Goal: Information Seeking & Learning: Learn about a topic

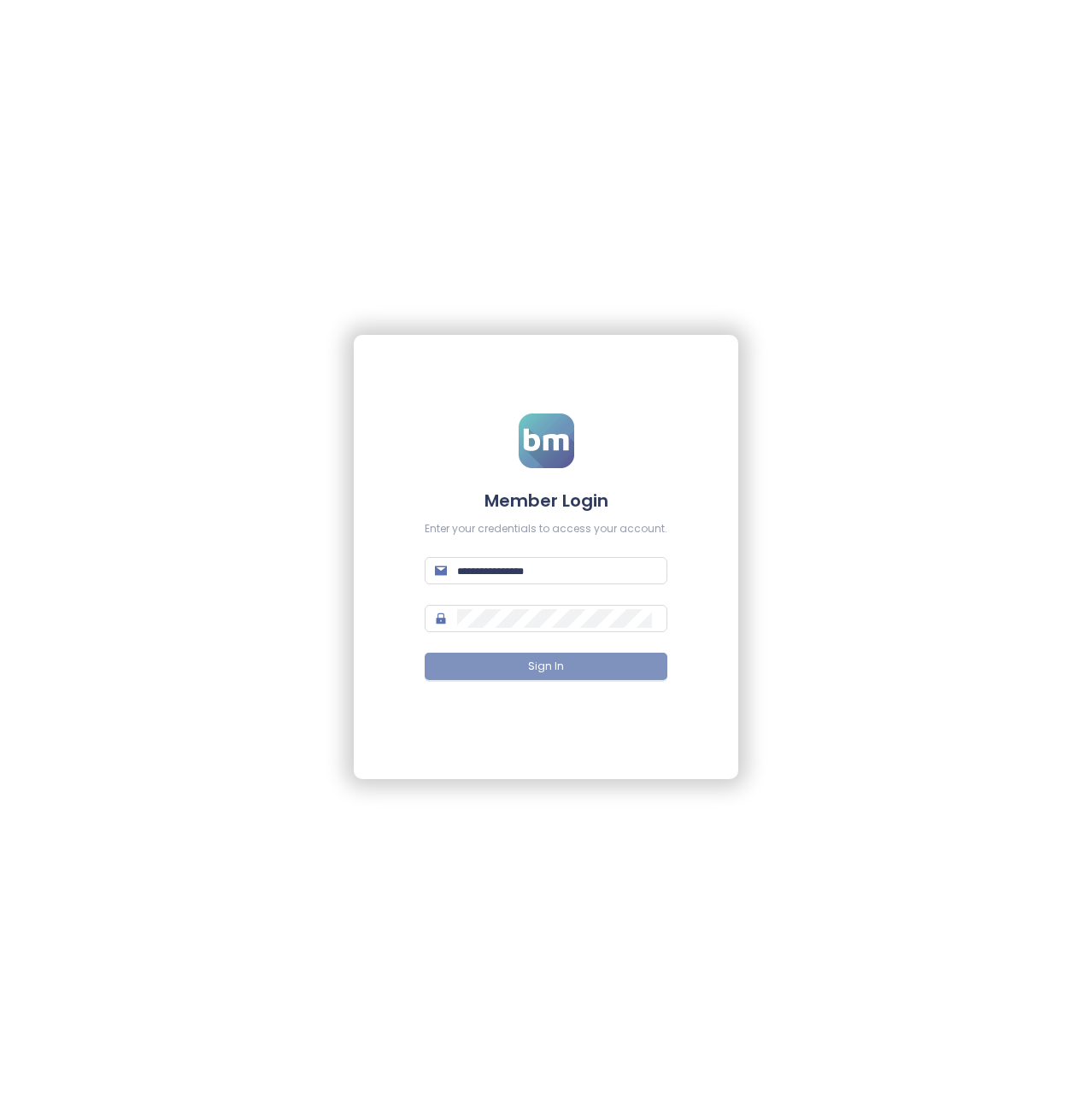
type input "**********"
click at [575, 675] on button "Sign In" at bounding box center [546, 666] width 242 height 27
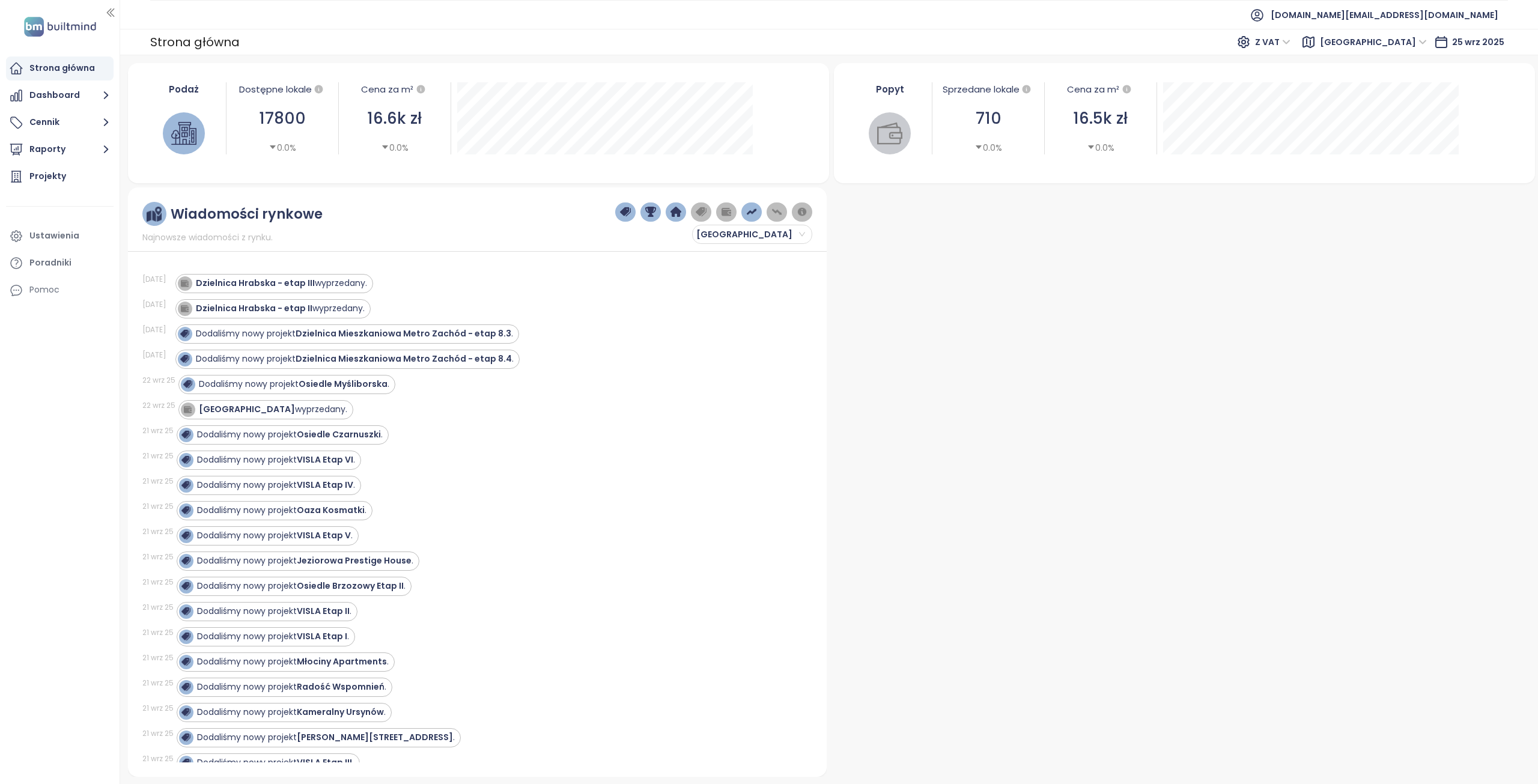
drag, startPoint x: 36, startPoint y: 181, endPoint x: 45, endPoint y: 217, distance: 37.1
click at [36, 181] on div "Projekty" at bounding box center [47, 177] width 36 height 15
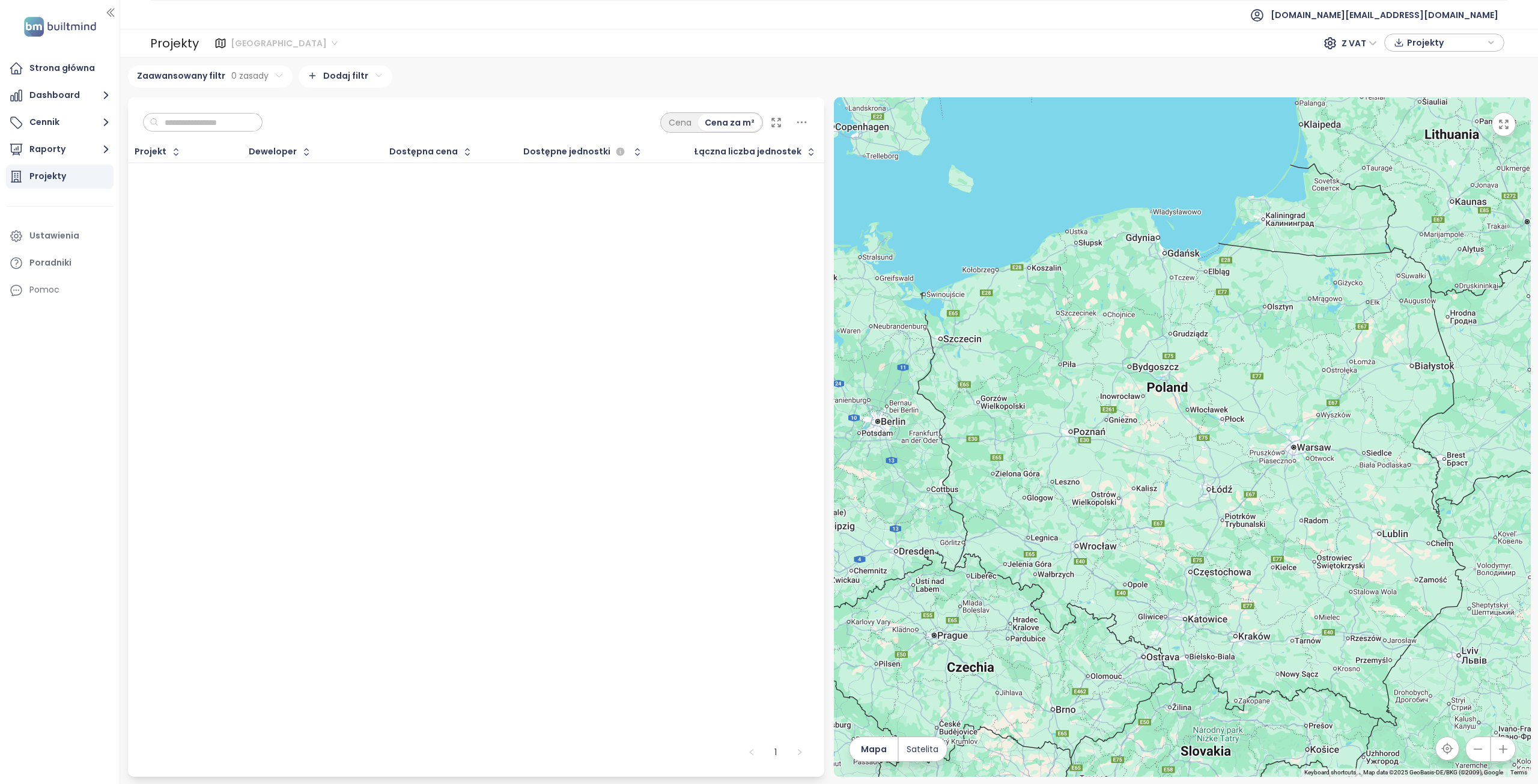
click at [287, 49] on div "[GEOGRAPHIC_DATA]" at bounding box center [286, 43] width 118 height 19
click at [263, 102] on div "[GEOGRAPHIC_DATA]" at bounding box center [282, 105] width 96 height 13
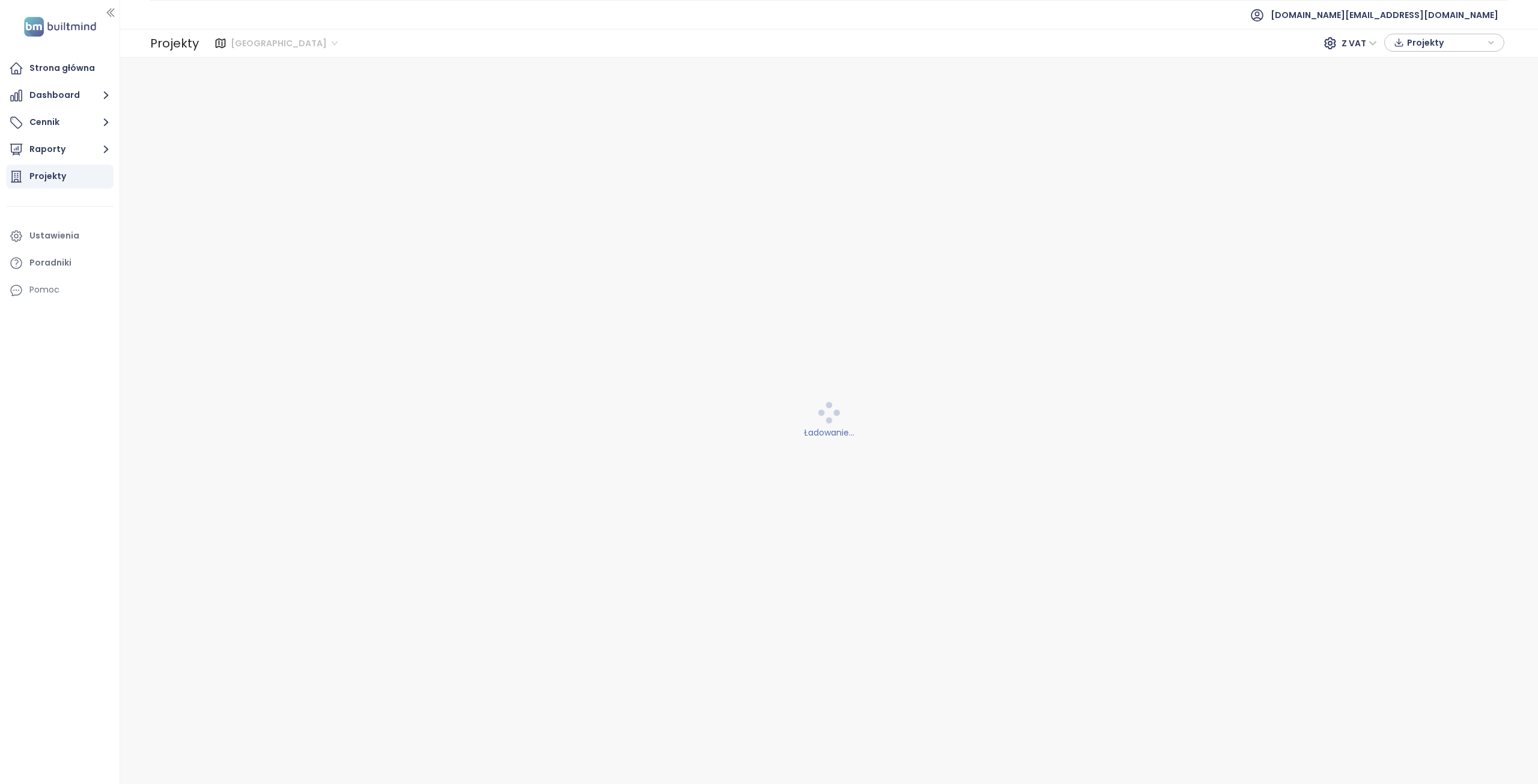
click at [268, 38] on span "[GEOGRAPHIC_DATA]" at bounding box center [285, 43] width 107 height 18
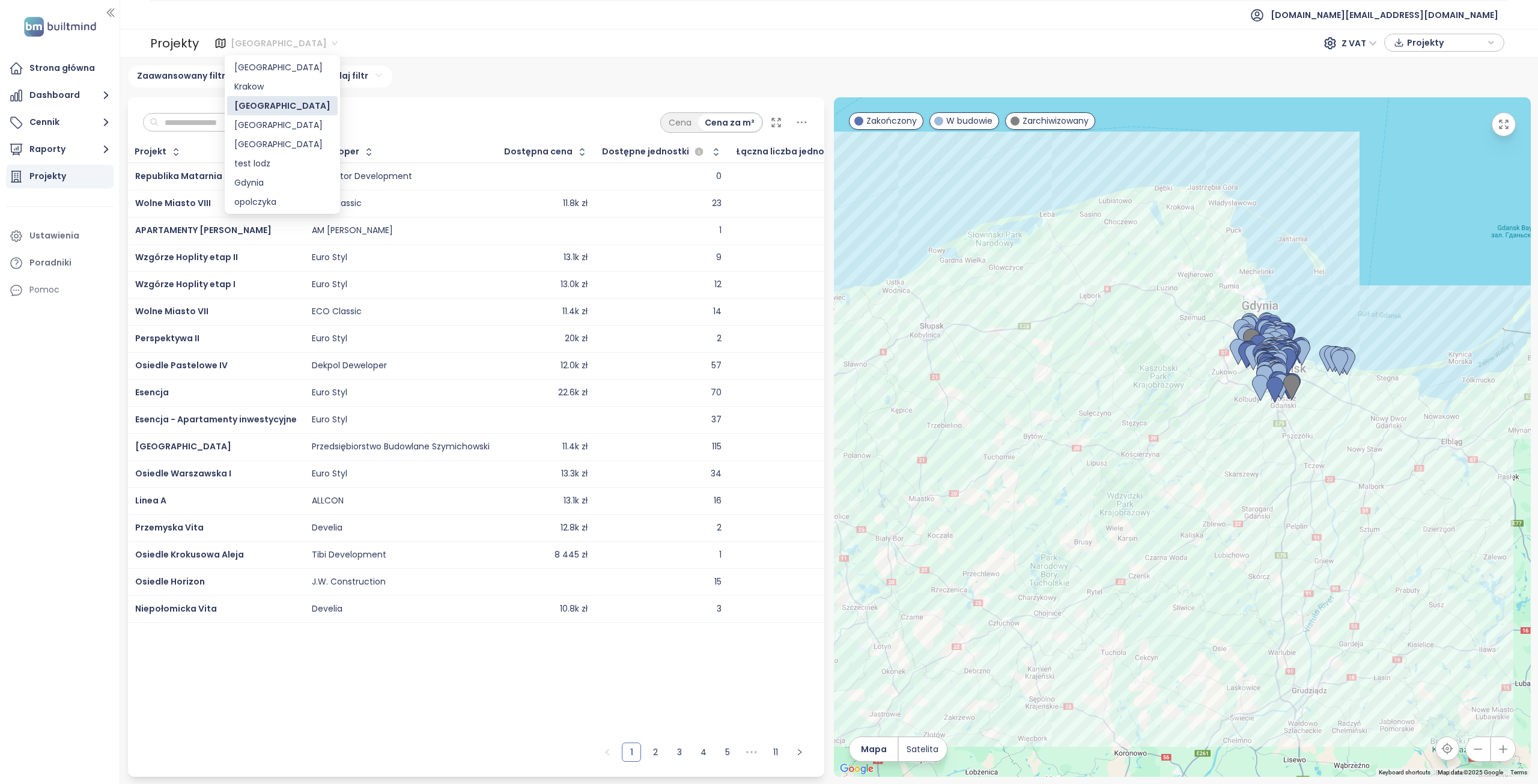
click at [268, 38] on span "[GEOGRAPHIC_DATA]" at bounding box center [285, 43] width 107 height 18
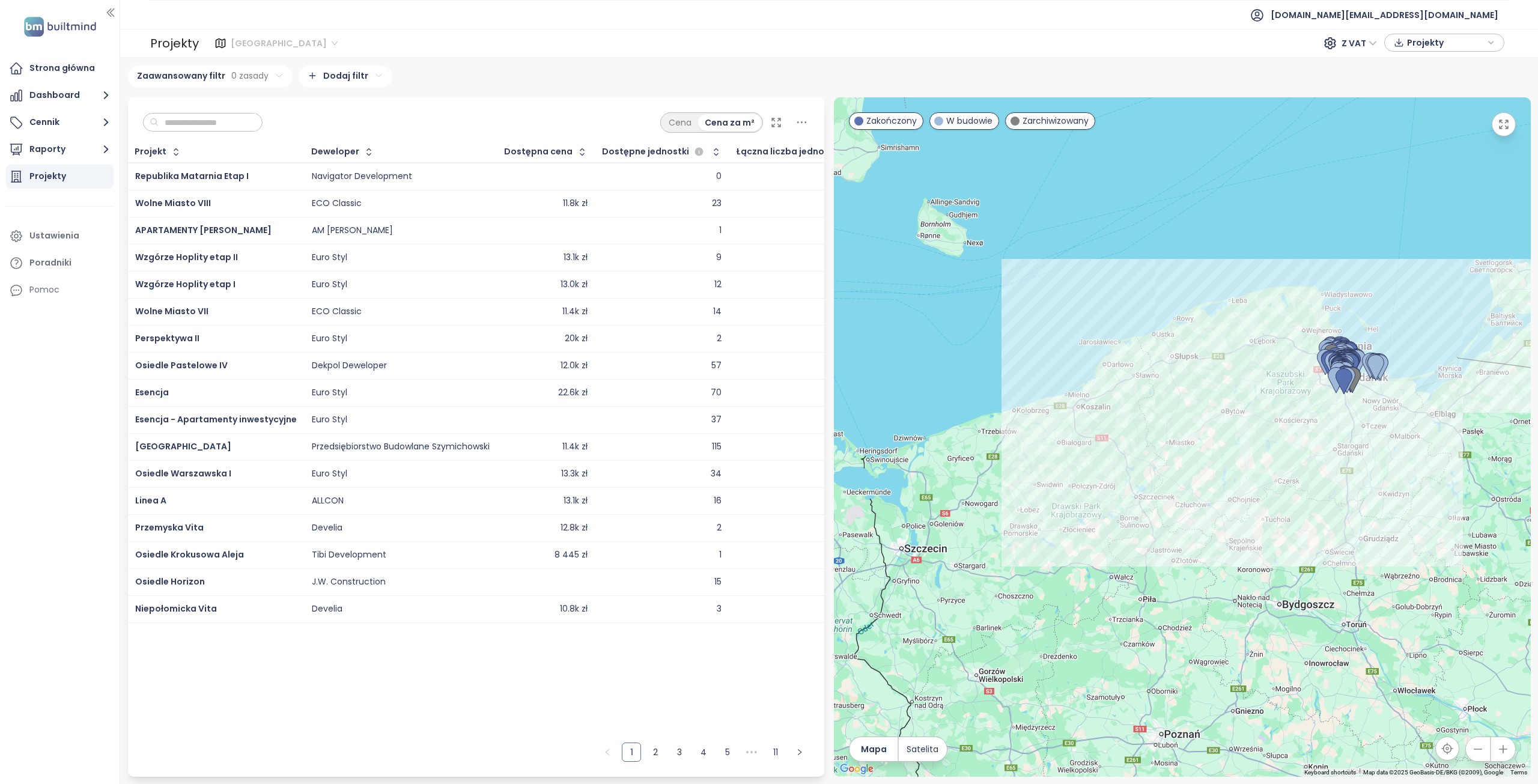
click at [267, 42] on span "[GEOGRAPHIC_DATA]" at bounding box center [285, 43] width 107 height 18
click at [257, 105] on div "[GEOGRAPHIC_DATA]" at bounding box center [282, 105] width 96 height 13
click at [260, 38] on span "[GEOGRAPHIC_DATA]" at bounding box center [285, 43] width 107 height 18
click at [255, 183] on div "Gdynia" at bounding box center [282, 182] width 96 height 13
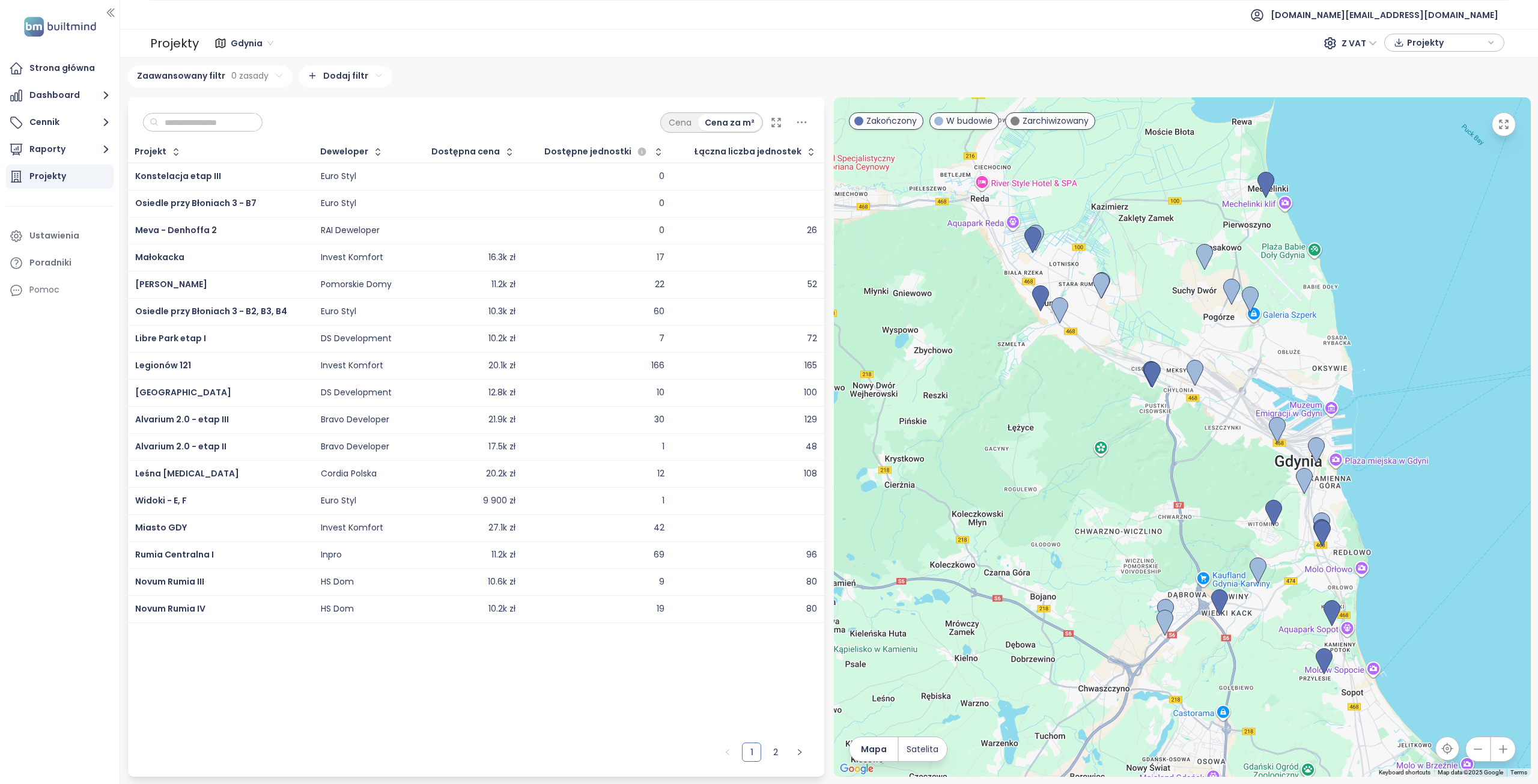
click at [256, 45] on span "Gdynia" at bounding box center [252, 43] width 43 height 18
click at [252, 106] on div "[GEOGRAPHIC_DATA]" at bounding box center [278, 105] width 88 height 13
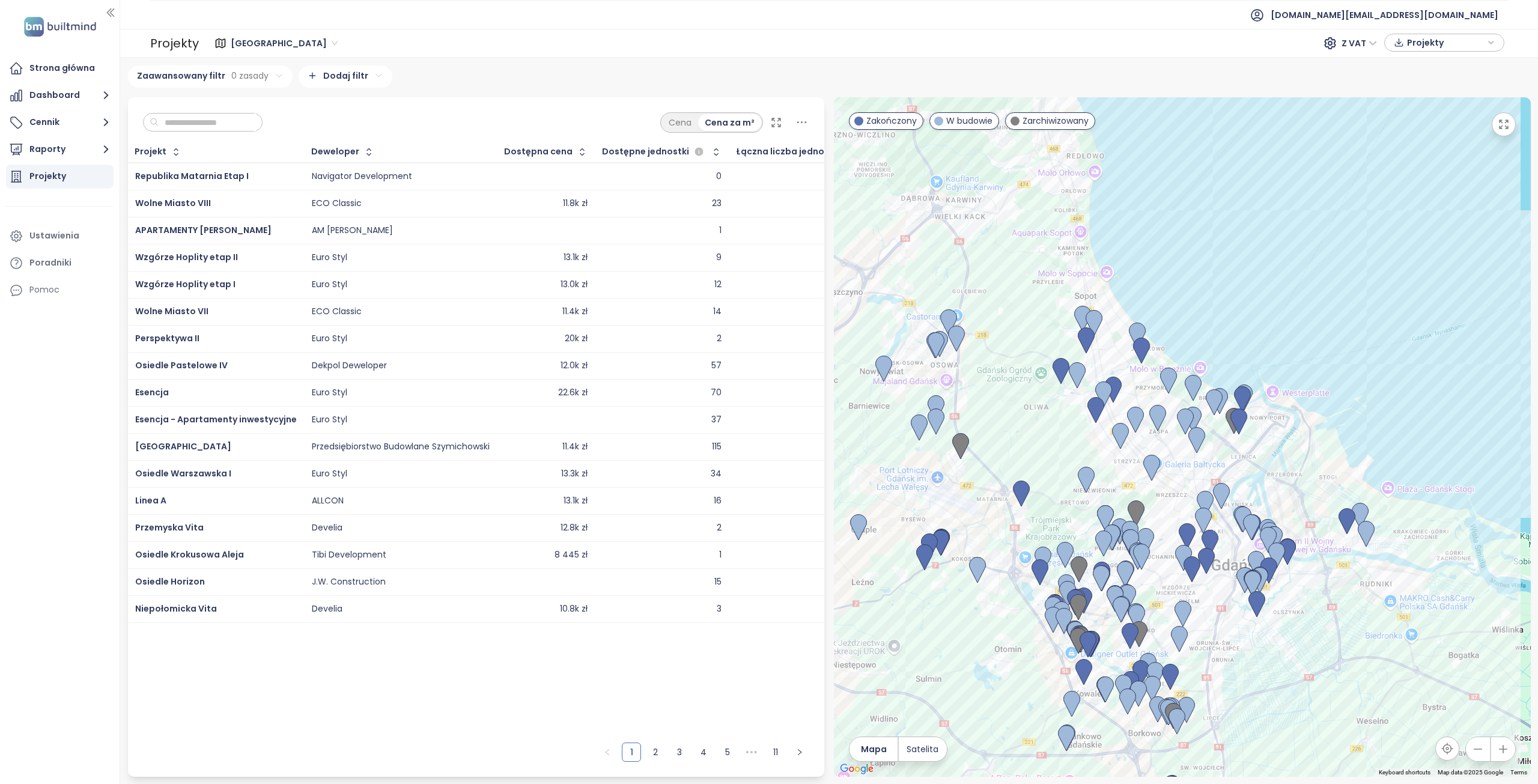
drag, startPoint x: 1135, startPoint y: 183, endPoint x: 1036, endPoint y: 313, distance: 163.4
click at [767, 313] on div at bounding box center [1182, 437] width 697 height 680
click at [227, 122] on input "text" at bounding box center [208, 122] width 98 height 18
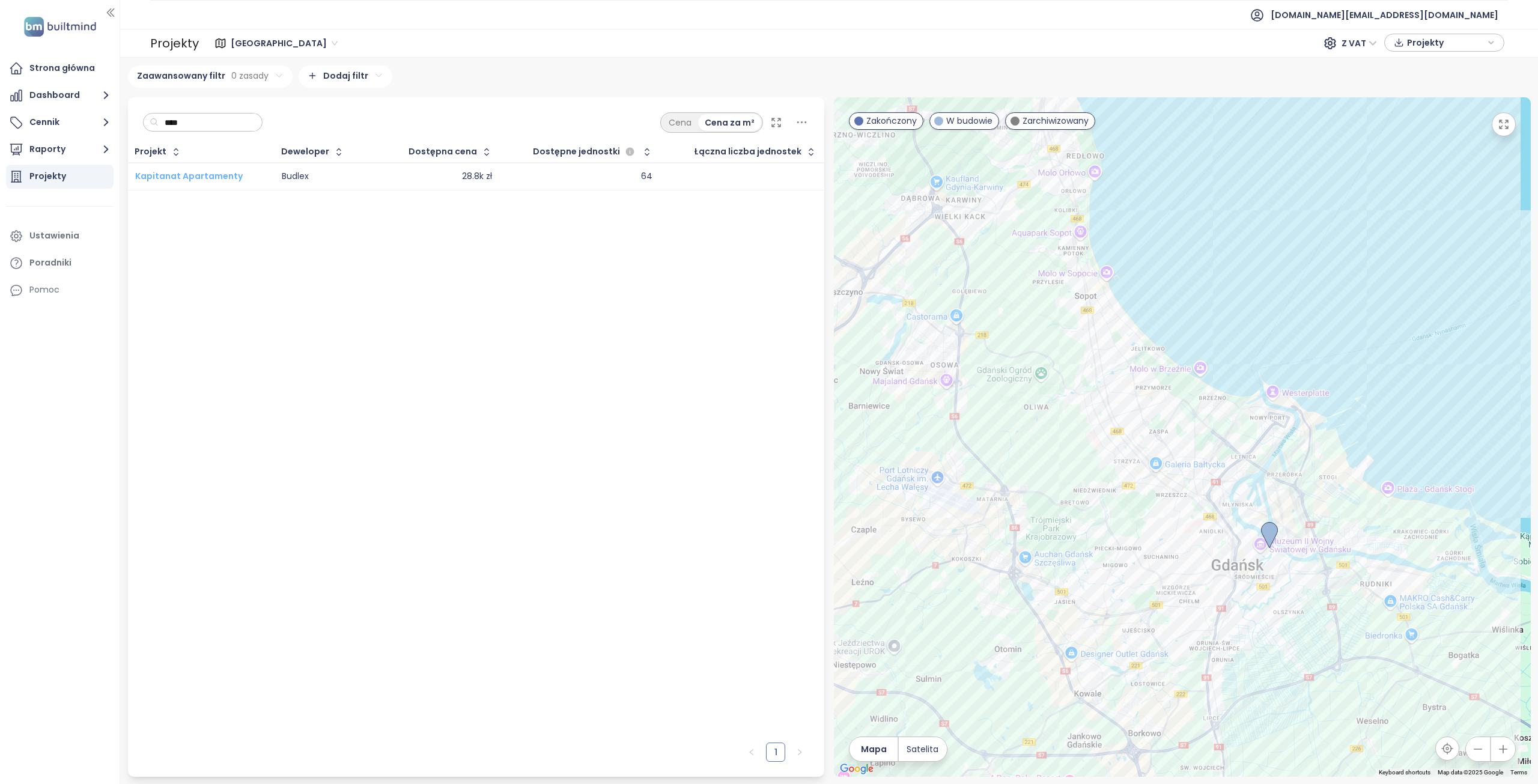
type input "****"
click at [207, 179] on span "Kapitanat Apartamenty" at bounding box center [189, 175] width 107 height 12
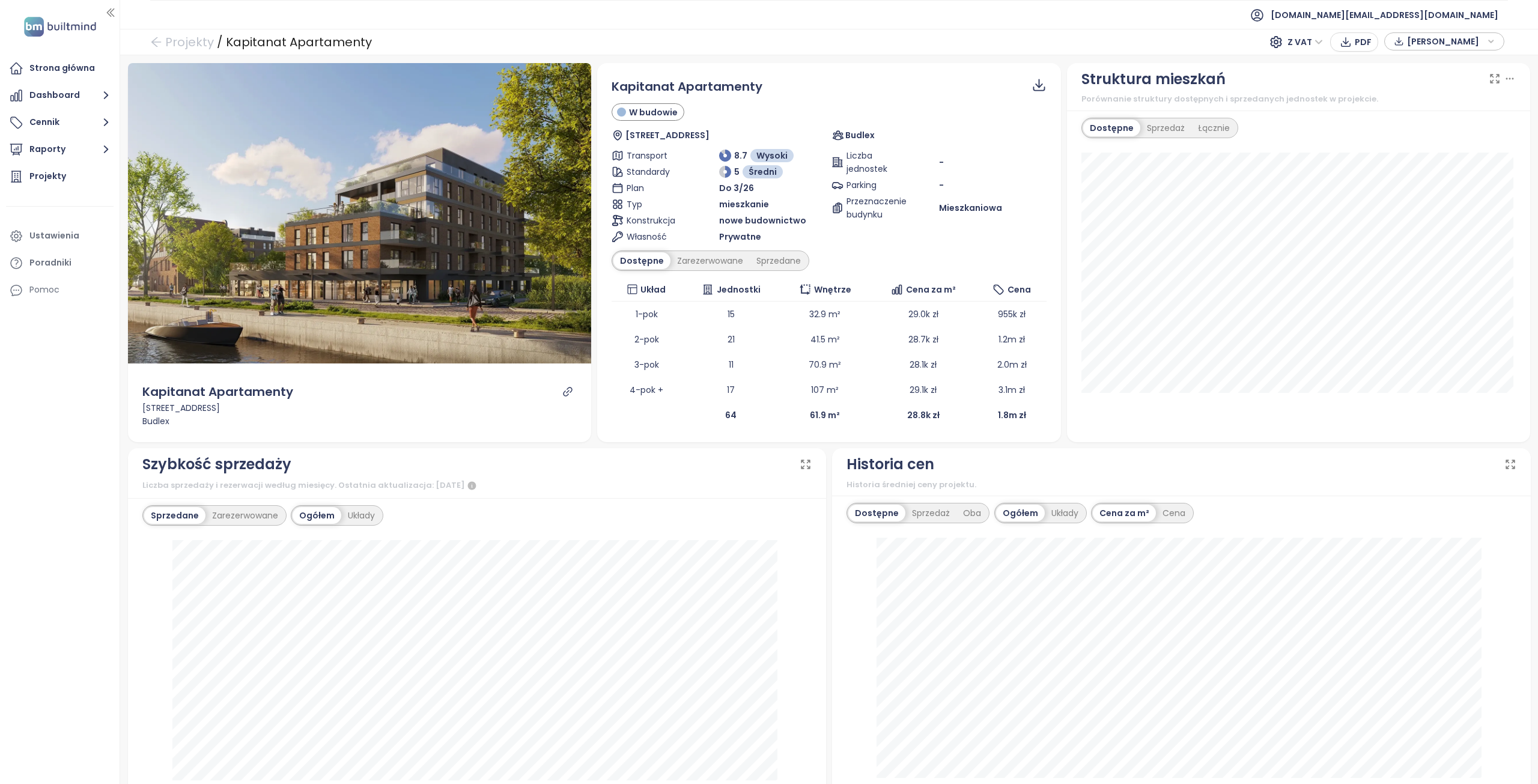
scroll to position [60, 0]
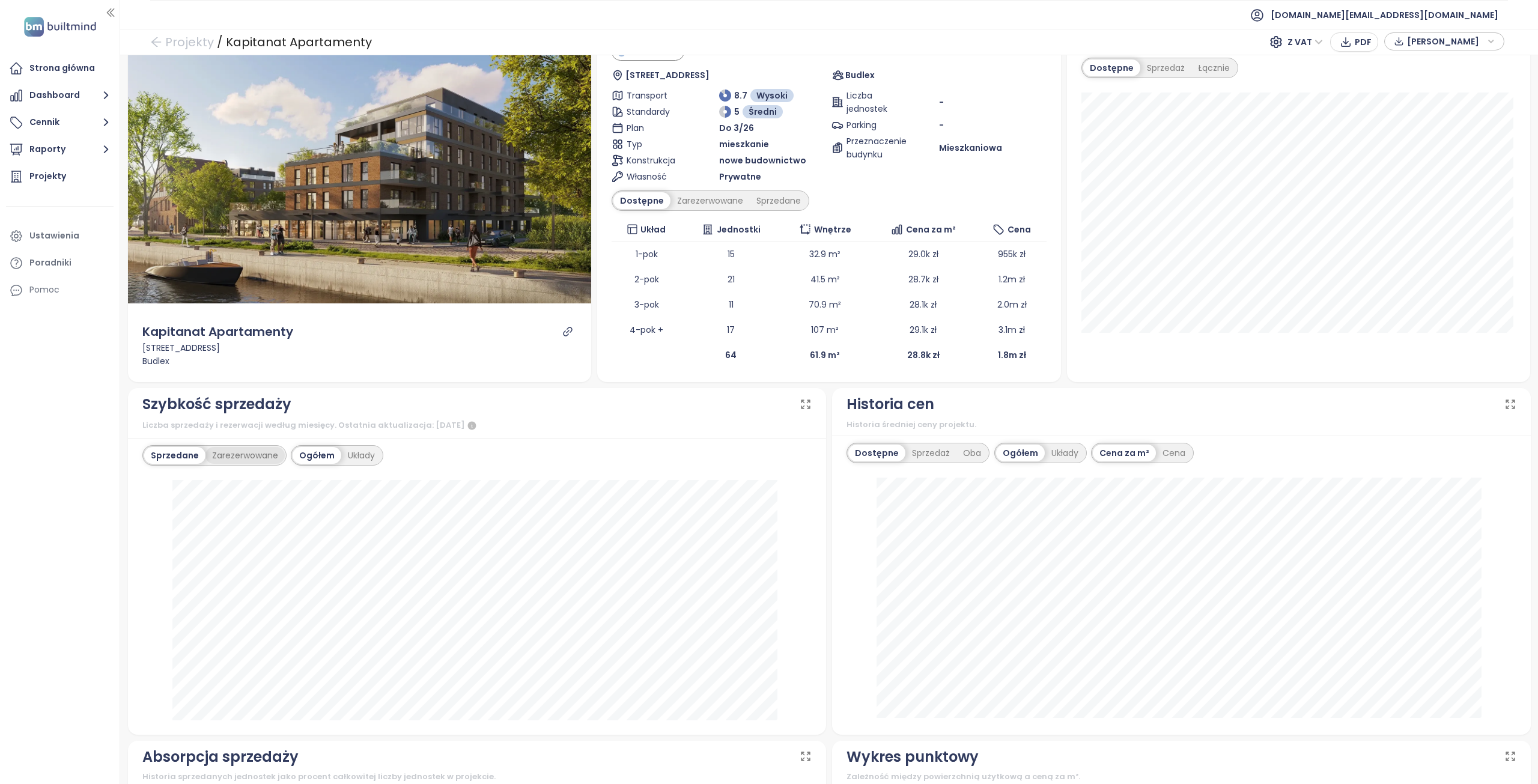
click at [238, 457] on div "Zarezerwowane" at bounding box center [245, 455] width 79 height 16
click at [183, 457] on div "Sprzedane" at bounding box center [173, 455] width 58 height 16
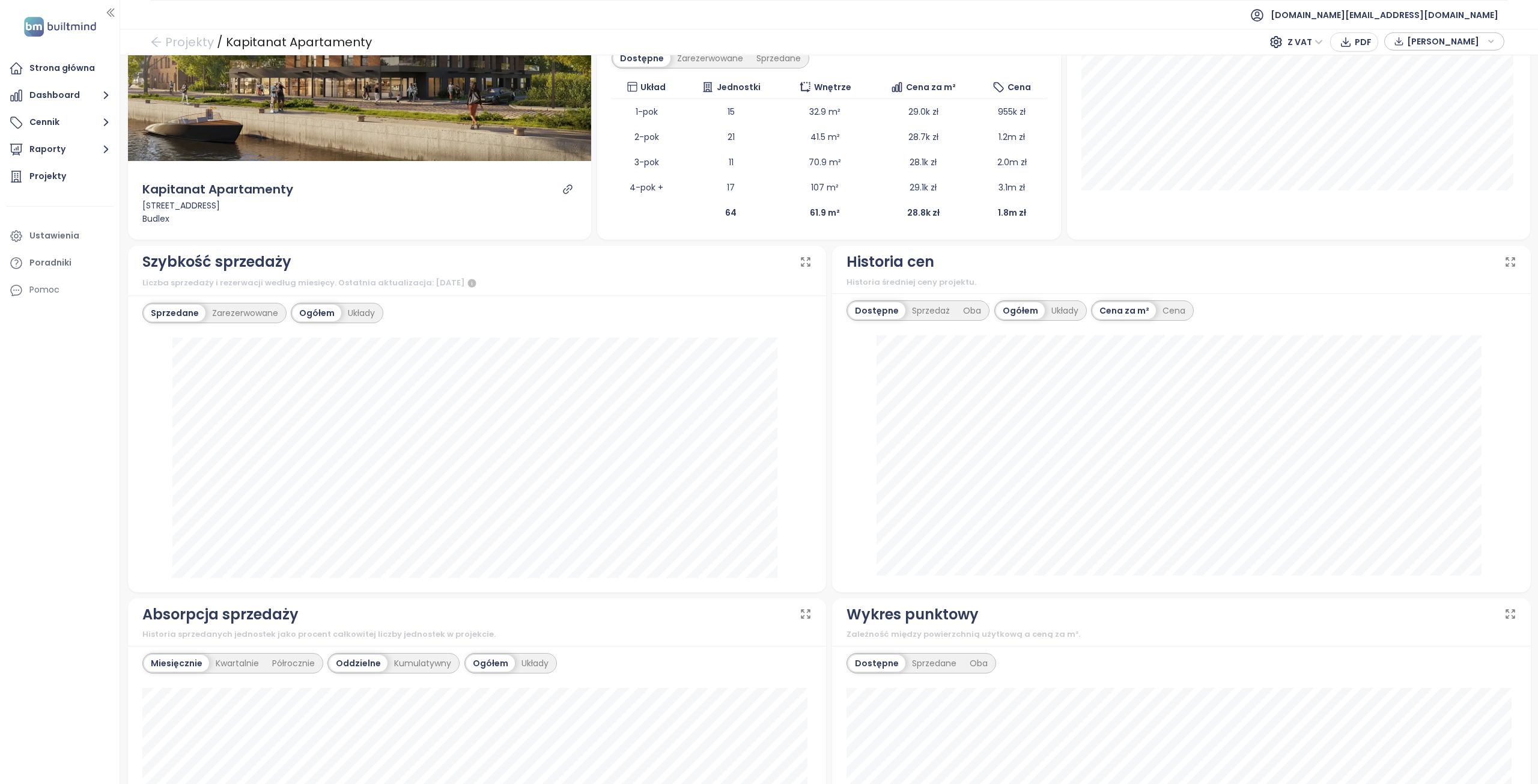
scroll to position [180, 0]
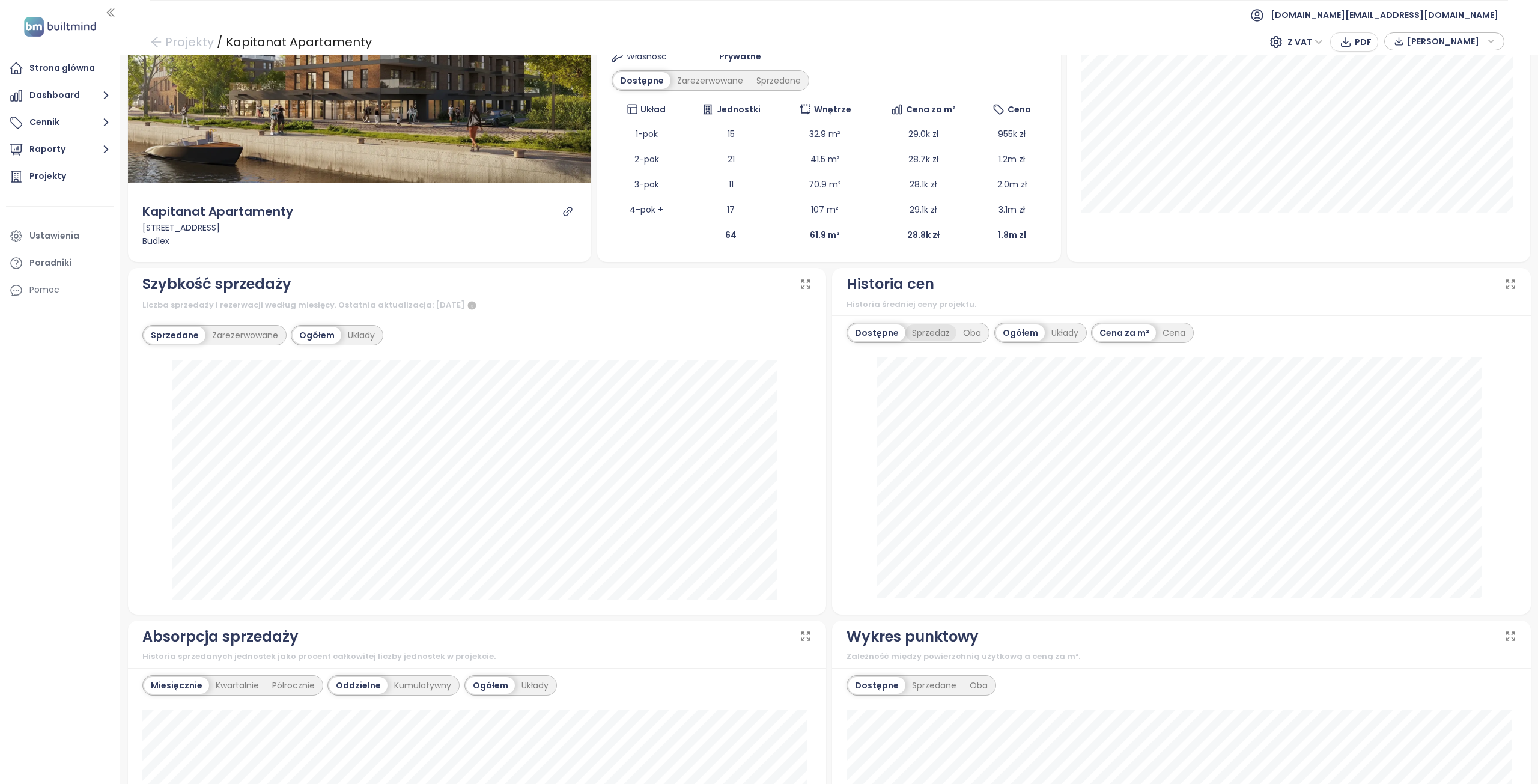
click at [941, 329] on div "Sprzedaż" at bounding box center [930, 333] width 51 height 16
click at [961, 328] on div "Oba" at bounding box center [972, 333] width 31 height 16
click at [876, 332] on div "Dostępne" at bounding box center [875, 333] width 54 height 16
